Goal: Task Accomplishment & Management: Manage account settings

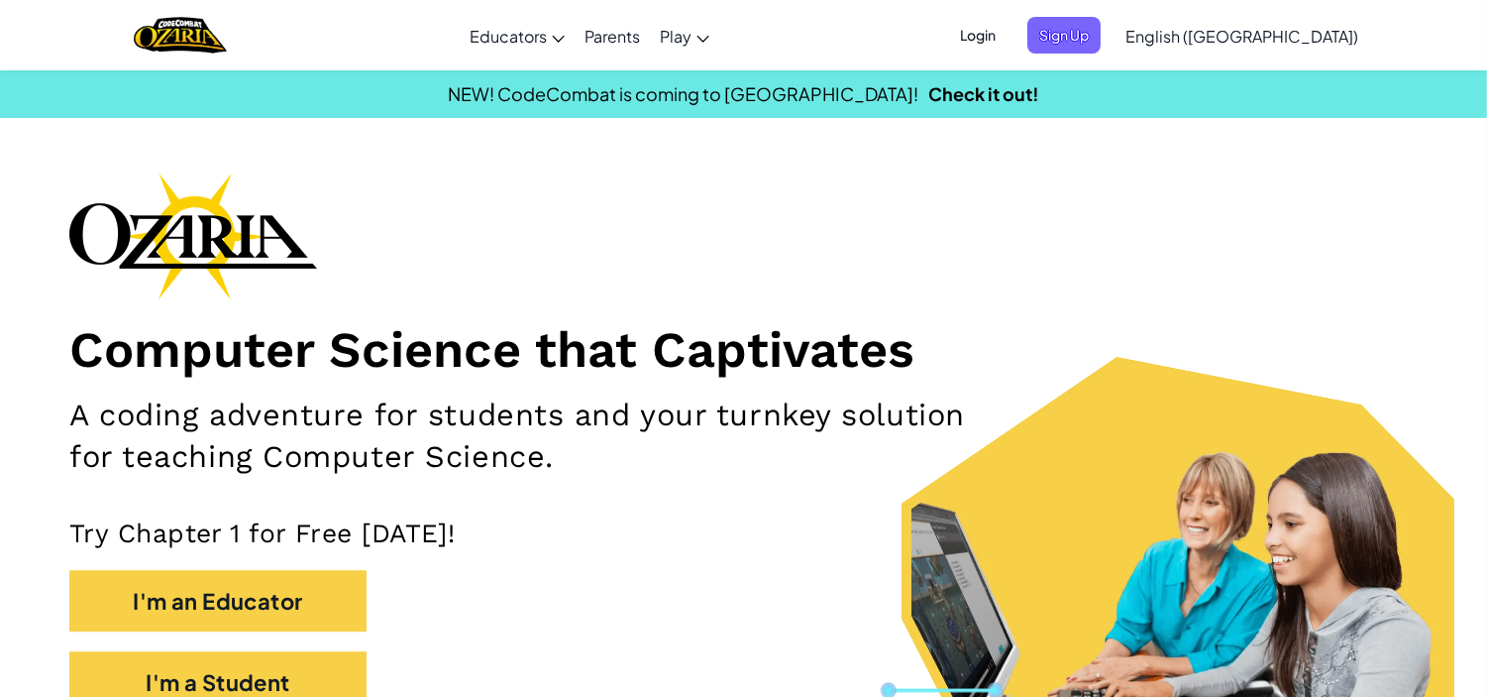
drag, startPoint x: 1088, startPoint y: 51, endPoint x: 1088, endPoint y: 34, distance: 16.8
click at [1008, 34] on span "Login" at bounding box center [977, 35] width 59 height 37
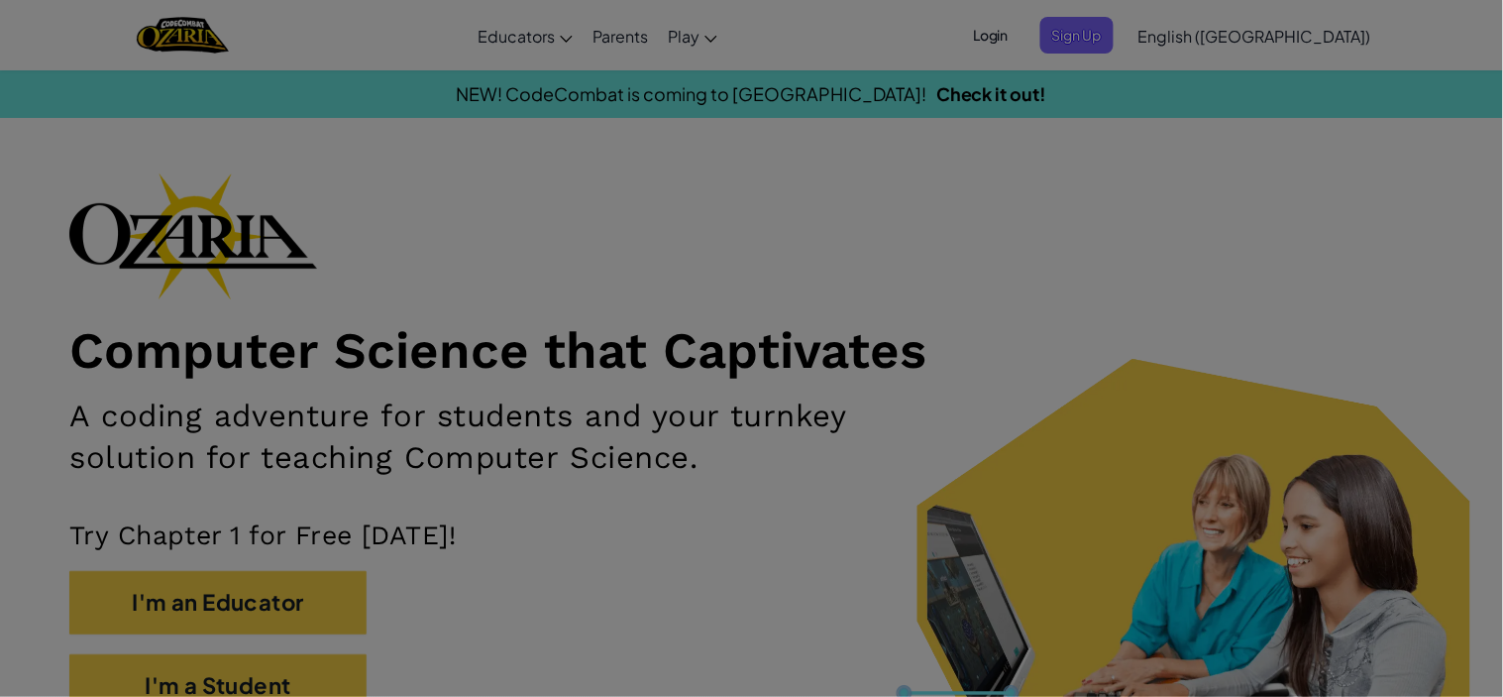
click at [1088, 34] on div "Sign Into [DOMAIN_NAME] ClassLink or Unknown Error Email or Username : Password…" at bounding box center [751, 348] width 1503 height 697
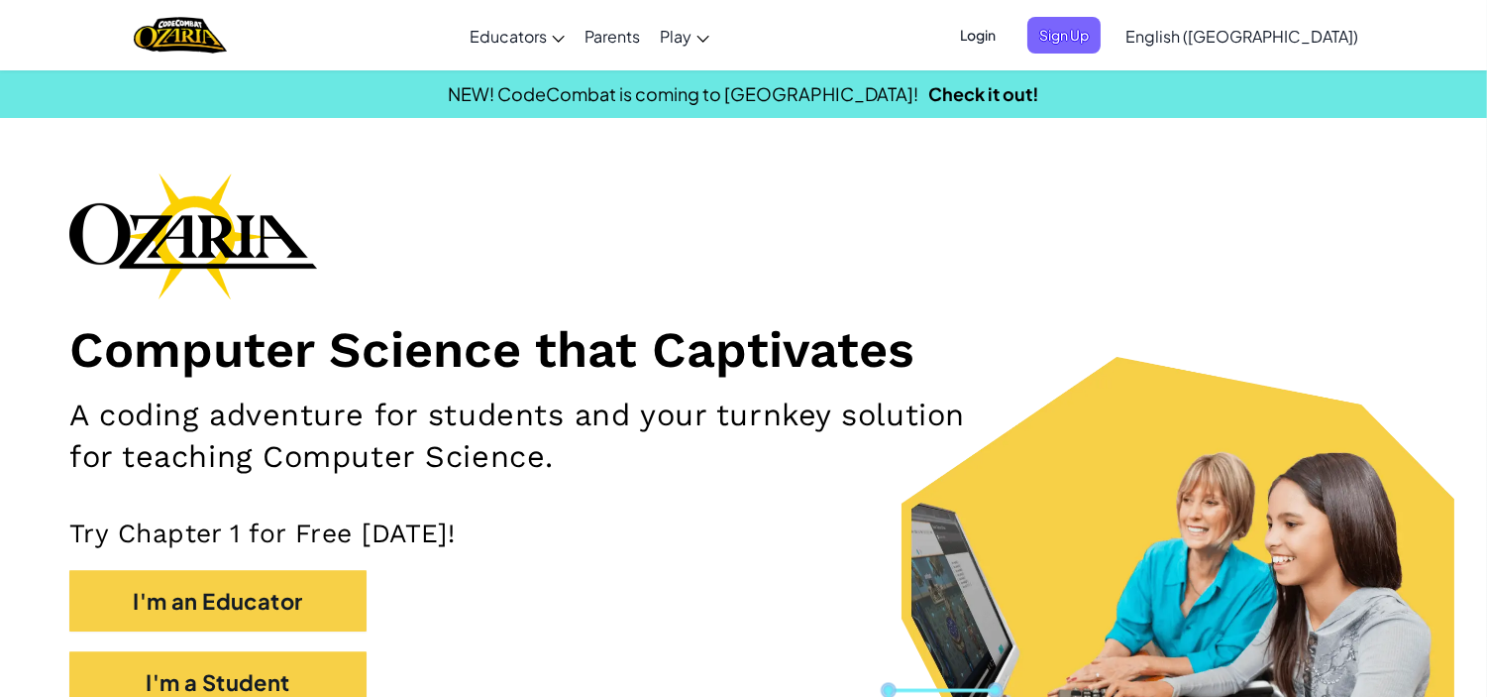
click at [1008, 32] on span "Login" at bounding box center [977, 35] width 59 height 37
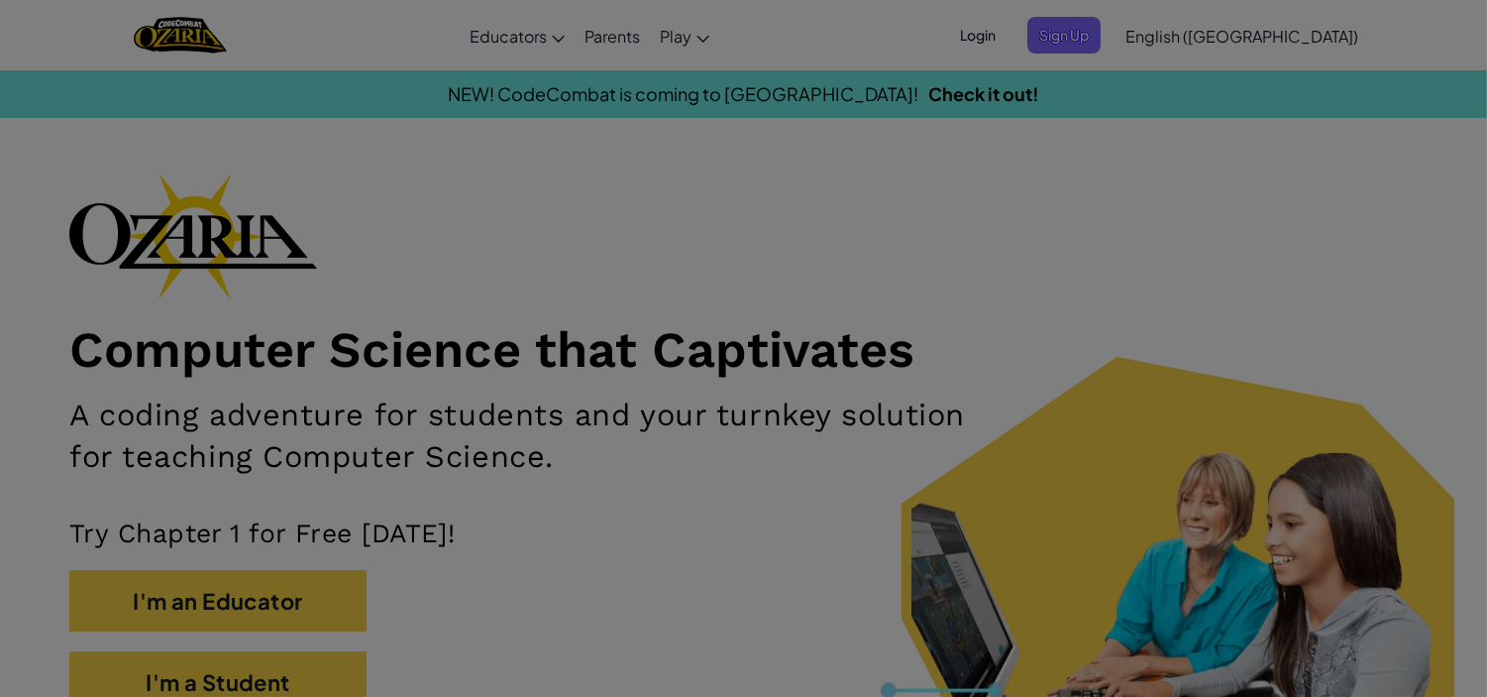
type input "[EMAIL_ADDRESS][DOMAIN_NAME]"
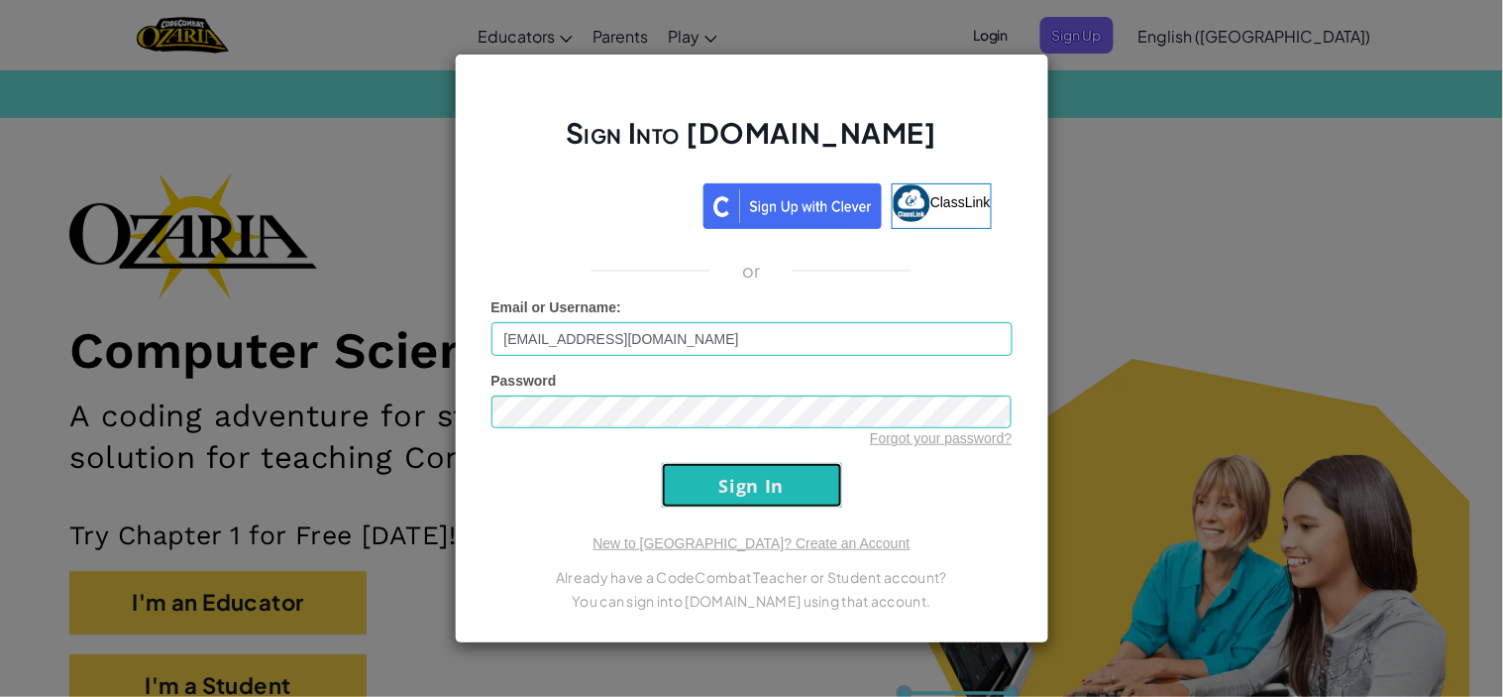
click at [743, 474] on input "Sign In" at bounding box center [752, 485] width 180 height 45
